Goal: Information Seeking & Learning: Learn about a topic

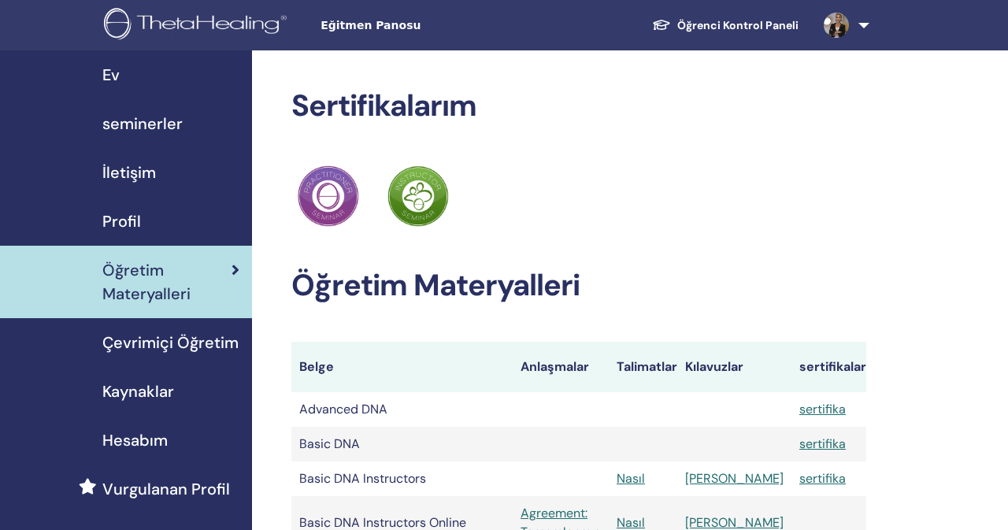
scroll to position [190, 0]
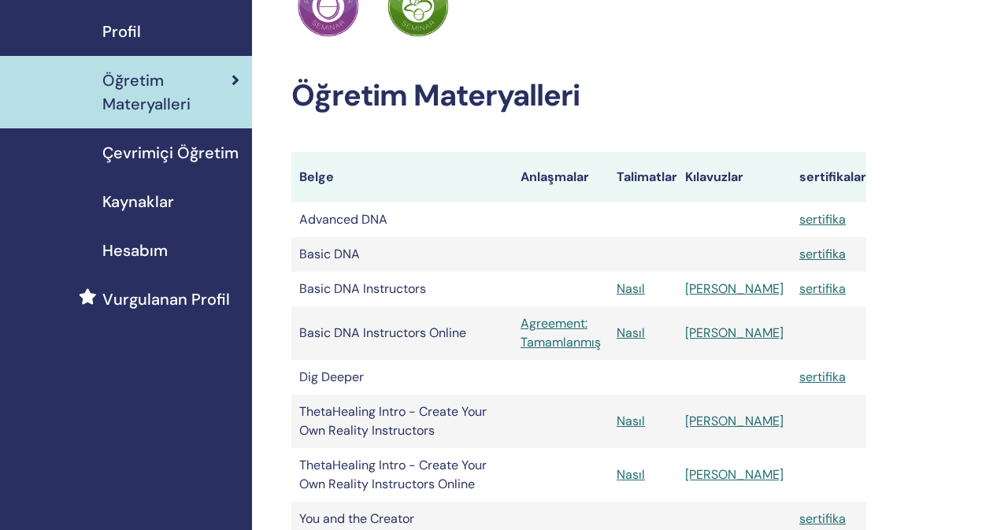
click at [758, 288] on link "[PERSON_NAME]" at bounding box center [734, 288] width 98 height 17
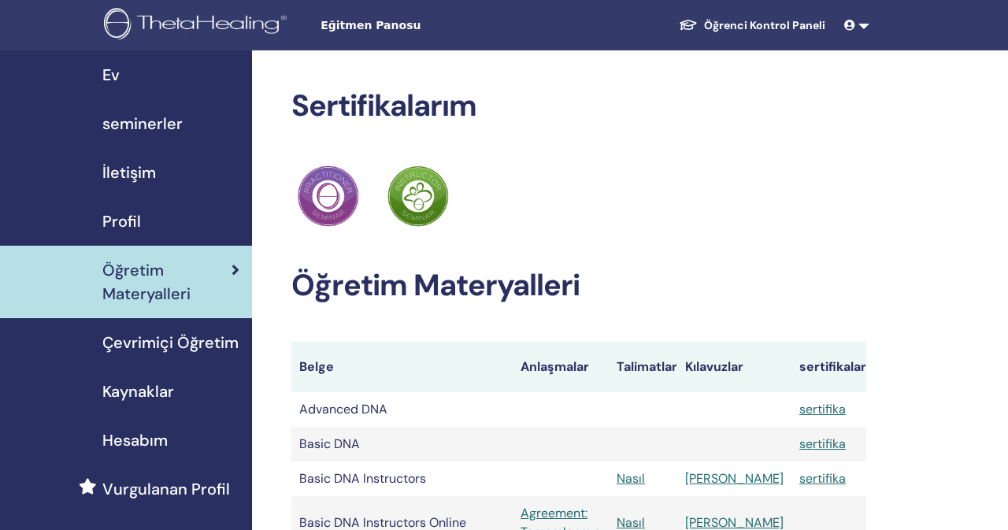
scroll to position [190, 0]
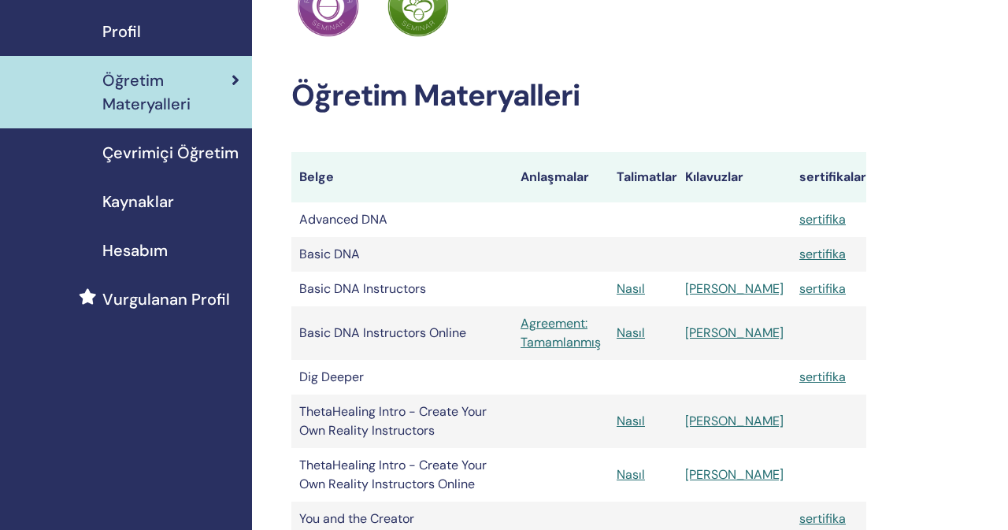
click at [748, 328] on link "[PERSON_NAME]" at bounding box center [734, 333] width 98 height 17
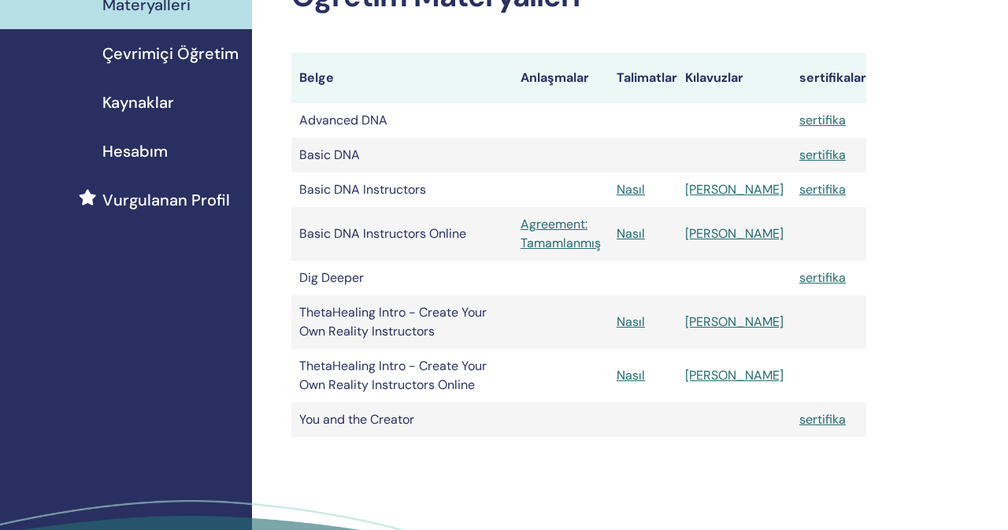
scroll to position [291, 0]
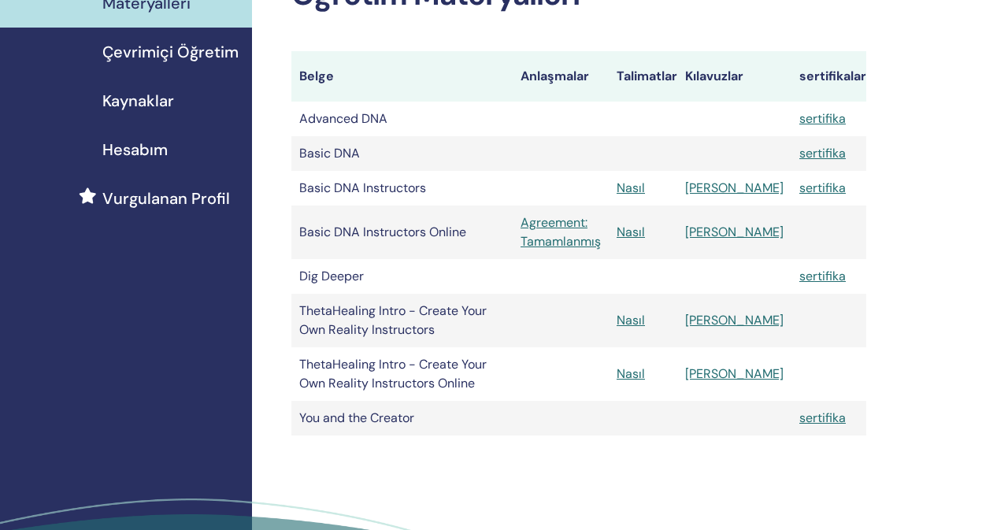
click at [811, 325] on td at bounding box center [829, 321] width 75 height 54
click at [759, 323] on link "[PERSON_NAME]" at bounding box center [734, 320] width 98 height 17
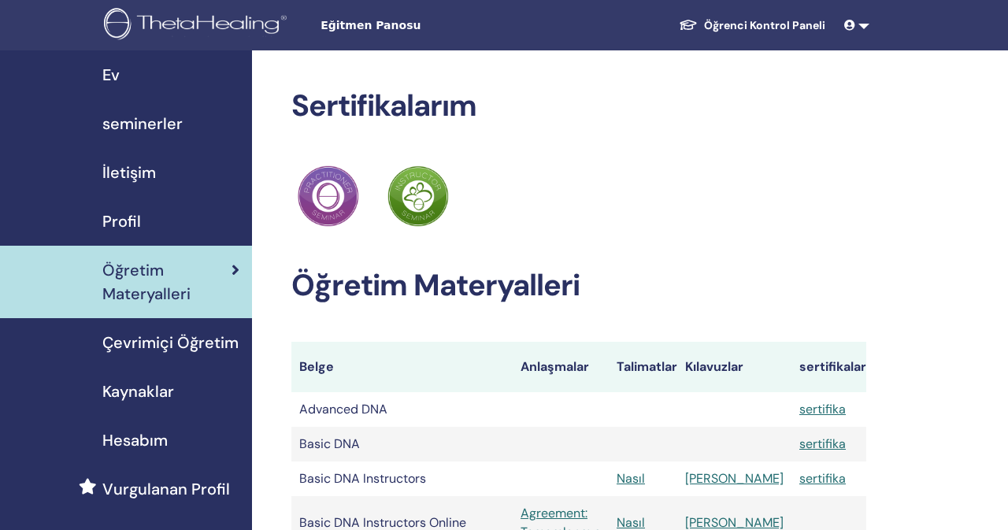
scroll to position [291, 0]
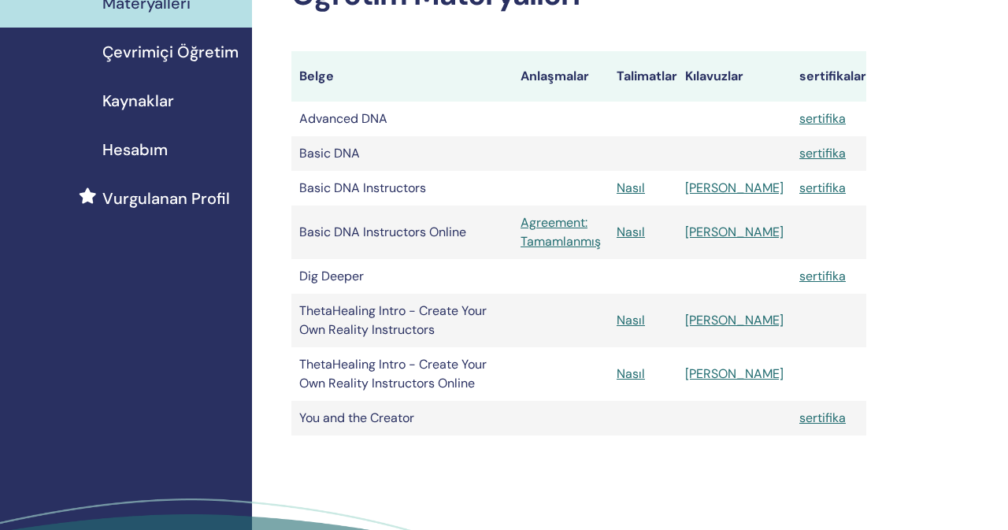
click at [756, 377] on link "[PERSON_NAME]" at bounding box center [734, 373] width 98 height 17
click at [834, 122] on link "sertifika" at bounding box center [822, 118] width 46 height 17
click at [824, 153] on link "sertifika" at bounding box center [822, 153] width 46 height 17
click at [824, 189] on link "sertifika" at bounding box center [822, 188] width 46 height 17
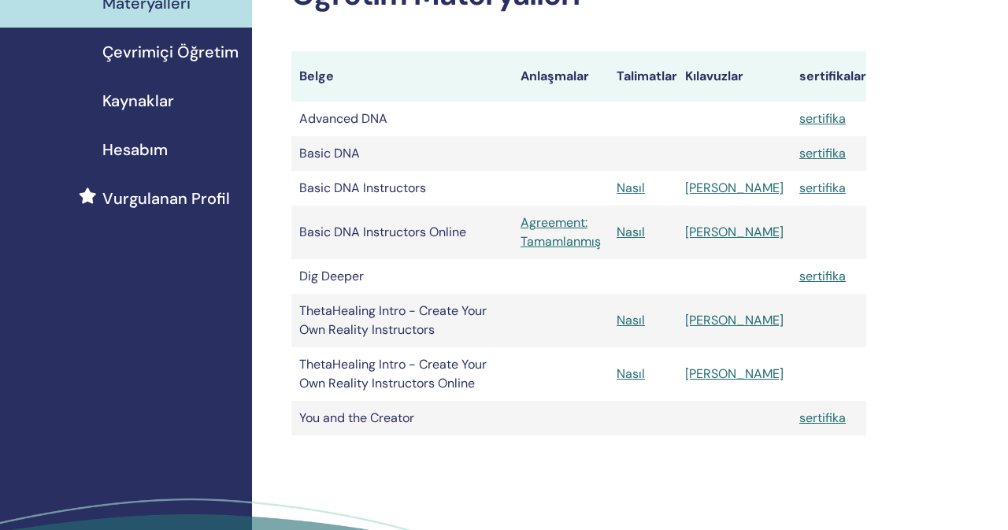
click at [827, 271] on link "sertifika" at bounding box center [822, 276] width 46 height 17
click at [834, 421] on link "sertifika" at bounding box center [822, 418] width 46 height 17
click at [761, 193] on link "Manuel" at bounding box center [734, 188] width 98 height 17
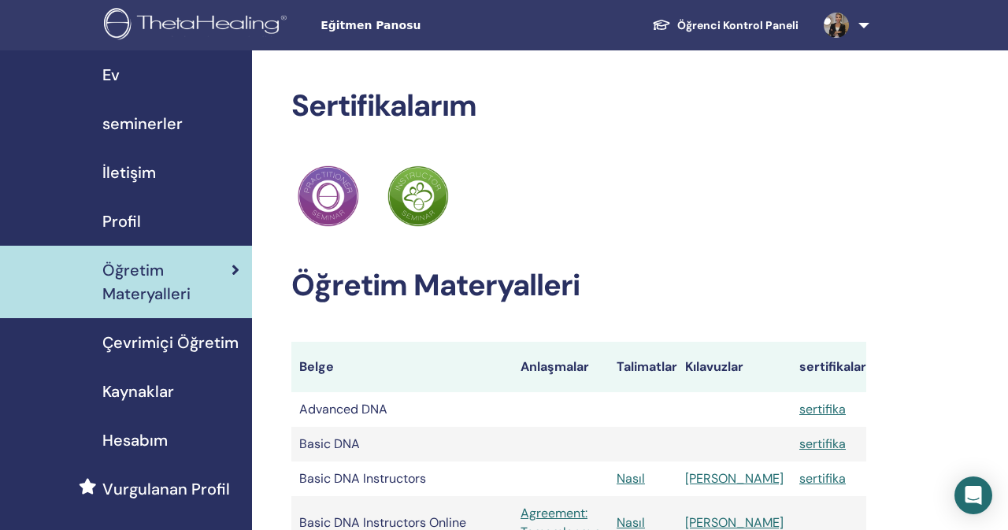
click at [364, 25] on span "Eğitmen Panosu" at bounding box center [439, 25] width 236 height 17
click at [502, 102] on h2 "Sertifikalarım" at bounding box center [578, 106] width 575 height 36
click at [359, 27] on span "Eğitmen Panosu" at bounding box center [439, 25] width 236 height 17
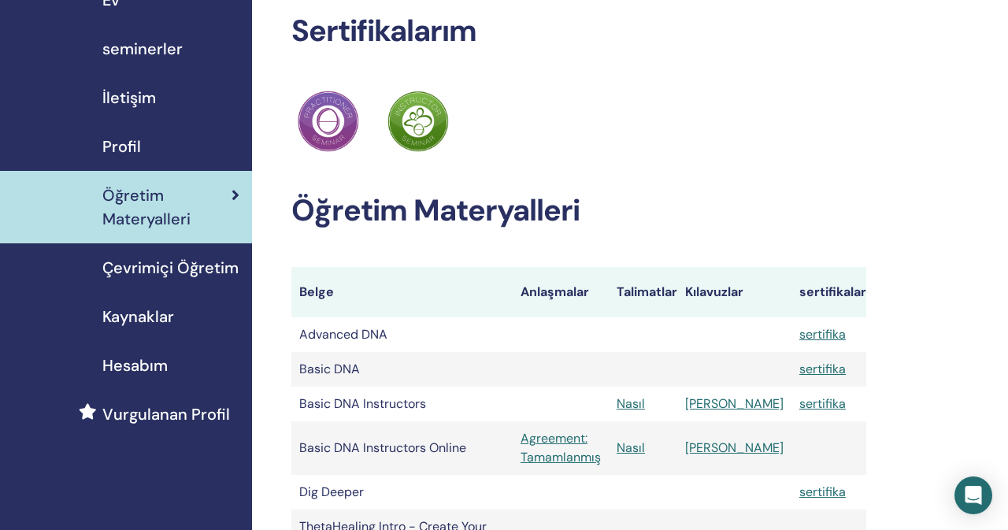
scroll to position [74, 0]
click at [228, 280] on link "Çevrimiçi Öğretim" at bounding box center [126, 268] width 252 height 49
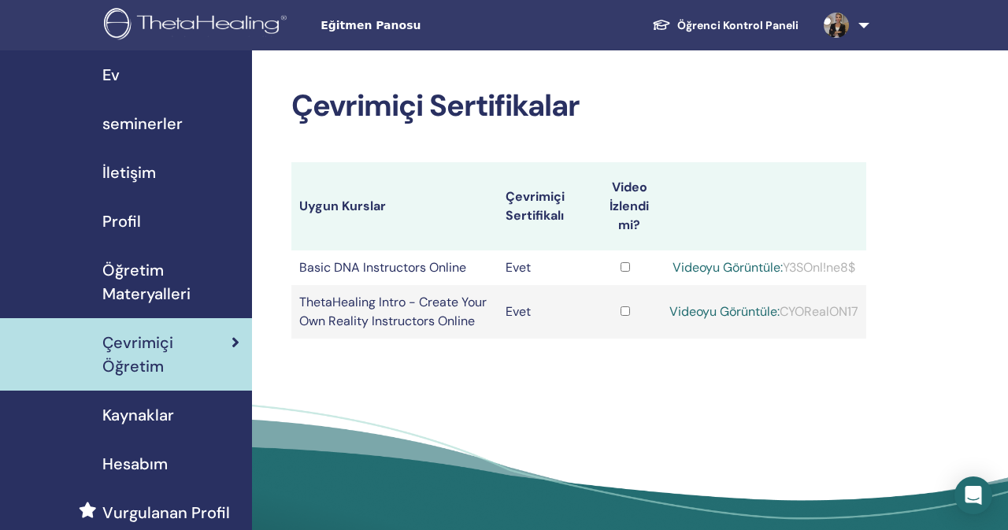
click at [635, 270] on td at bounding box center [625, 267] width 72 height 35
click at [690, 266] on link "Videoyu Görüntüle:" at bounding box center [728, 267] width 110 height 17
click at [818, 268] on div "Videoyu Görüntüle: Y3SOnl!ne8$" at bounding box center [764, 267] width 189 height 19
drag, startPoint x: 858, startPoint y: 268, endPoint x: 786, endPoint y: 273, distance: 71.9
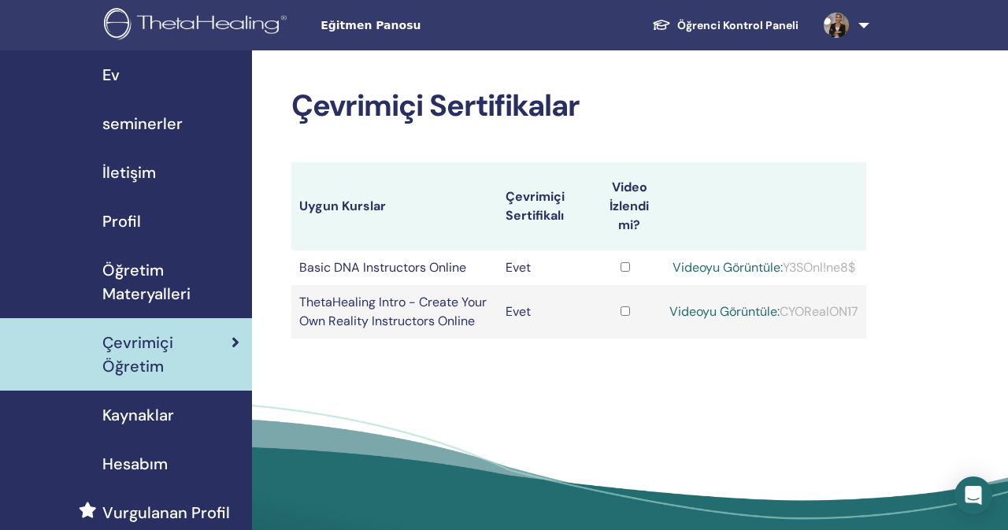
click at [786, 273] on div "Videoyu Görüntüle: Y3SOnl!ne8$" at bounding box center [764, 267] width 189 height 19
click at [837, 267] on div "Videoyu Görüntüle: Y3SOnl!ne8$" at bounding box center [764, 267] width 189 height 19
drag, startPoint x: 858, startPoint y: 269, endPoint x: 785, endPoint y: 268, distance: 73.3
click at [785, 268] on div "Videoyu Görüntüle: Y3SOnl!ne8$" at bounding box center [764, 267] width 189 height 19
copy div "Y3SOnl!ne8$"
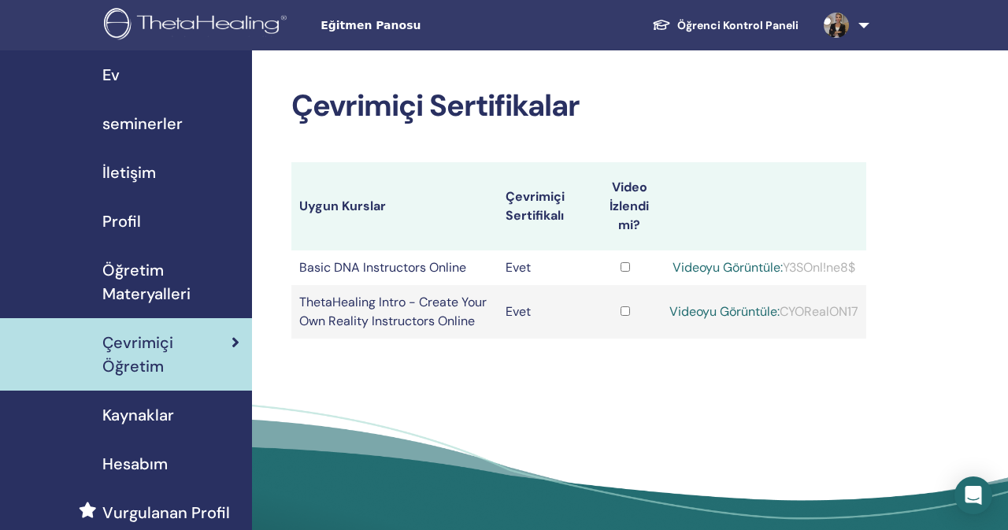
scroll to position [1, 0]
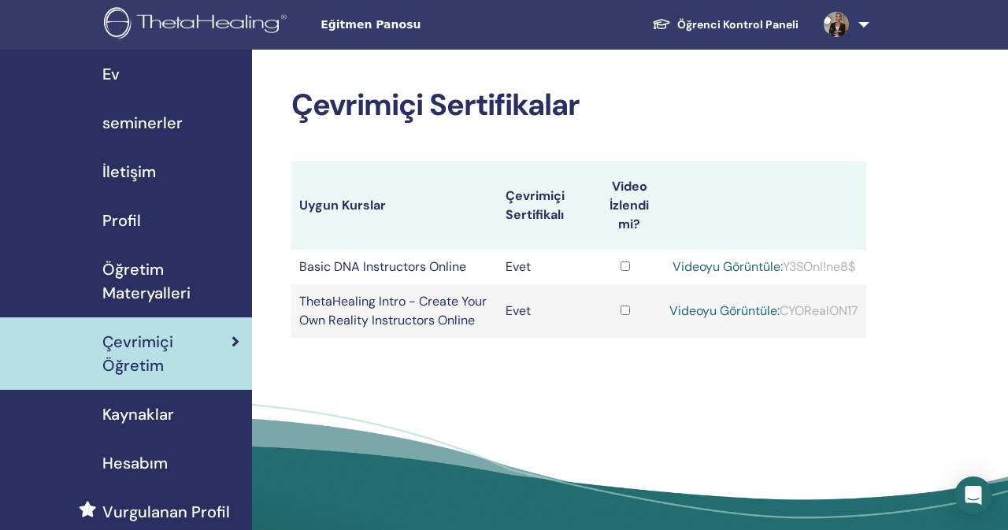
click at [374, 355] on div "Çevrimiçi Sertifikalar Uygun Kurslar Çevrimiçi Sertifikalı Video İzlendi mi? Ba…" at bounding box center [630, 304] width 756 height 509
